Goal: Find specific page/section: Find specific page/section

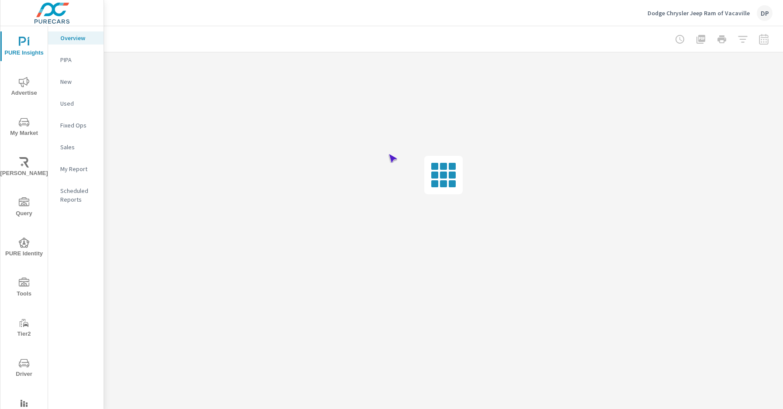
click at [22, 369] on span "Driver" at bounding box center [24, 368] width 42 height 21
